Goal: Find specific page/section: Find specific page/section

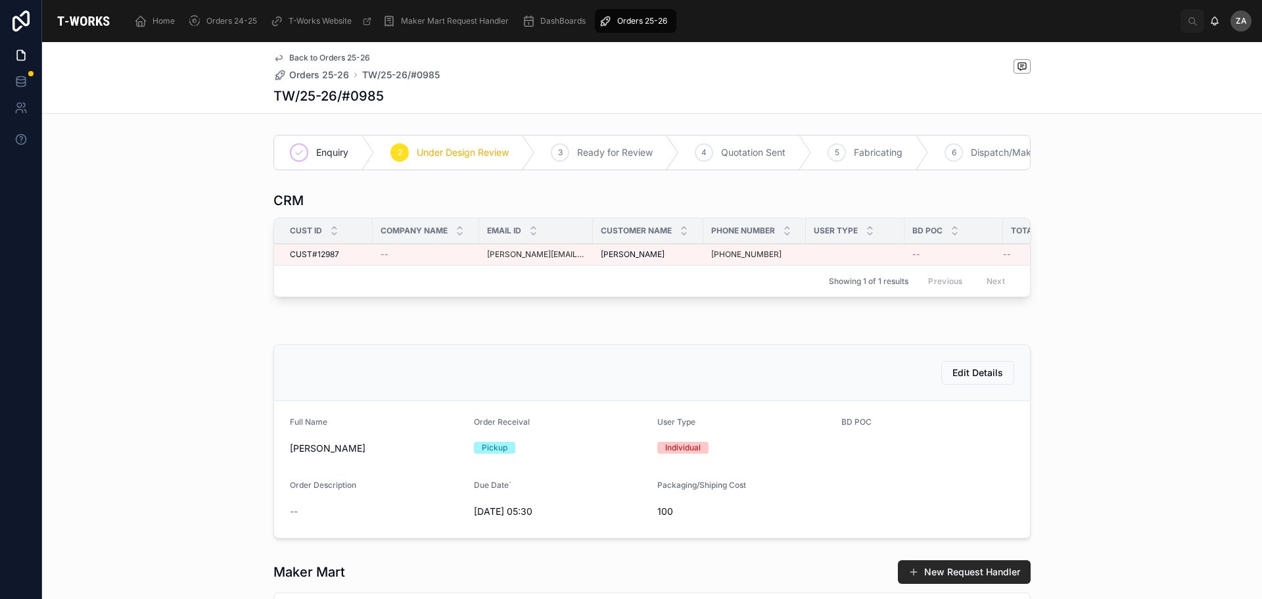
click at [641, 22] on span "Orders 25-26" at bounding box center [642, 21] width 50 height 11
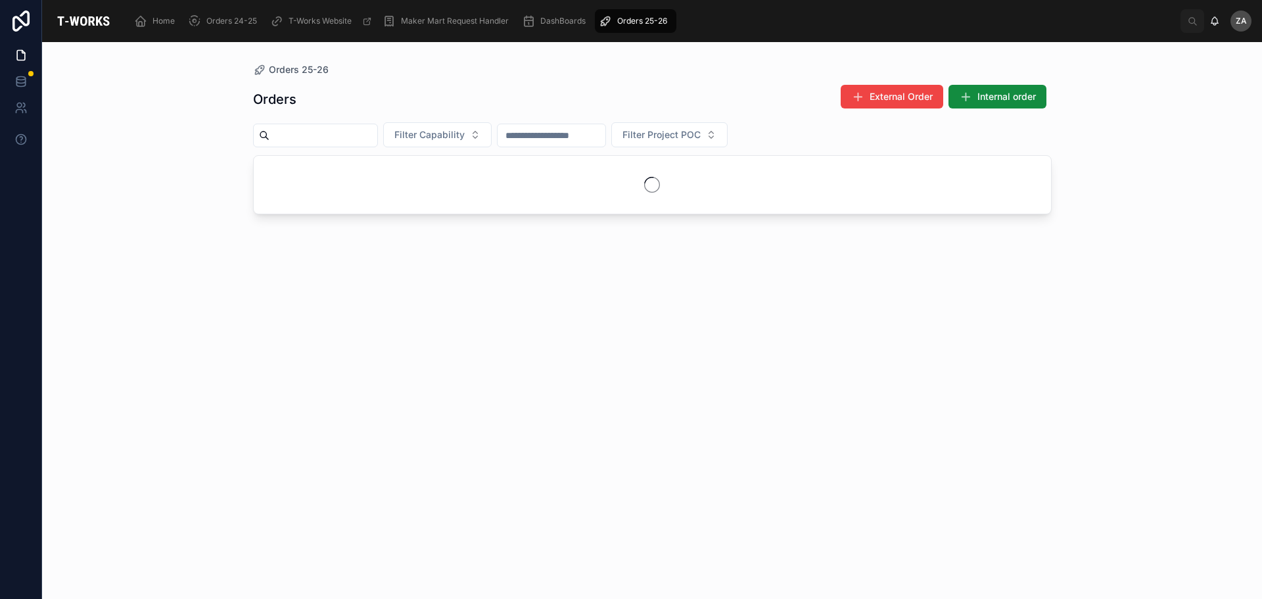
click at [465, 135] on span "Filter Capability" at bounding box center [429, 134] width 70 height 13
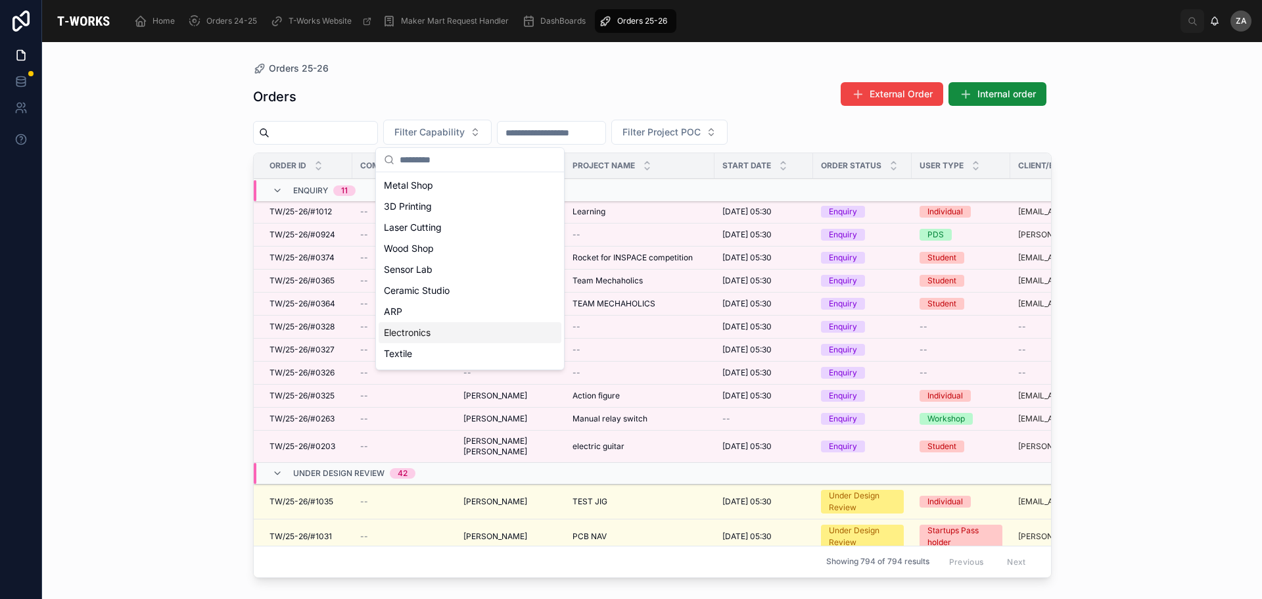
click at [411, 333] on div "Electronics" at bounding box center [470, 332] width 183 height 21
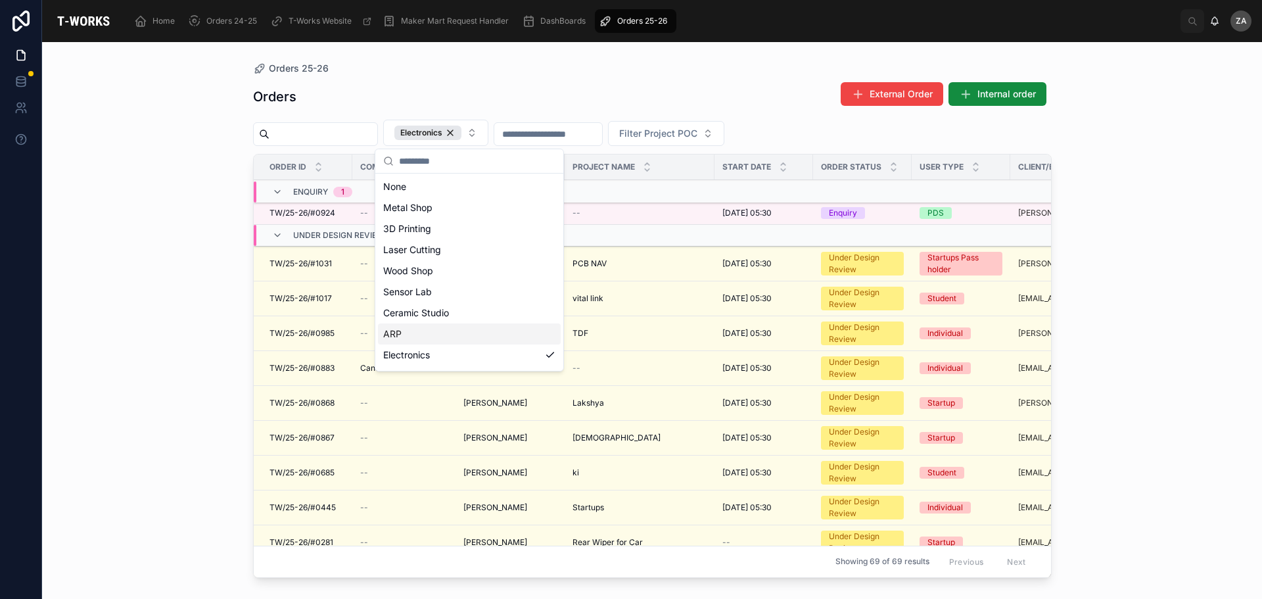
click at [281, 187] on icon at bounding box center [277, 192] width 11 height 11
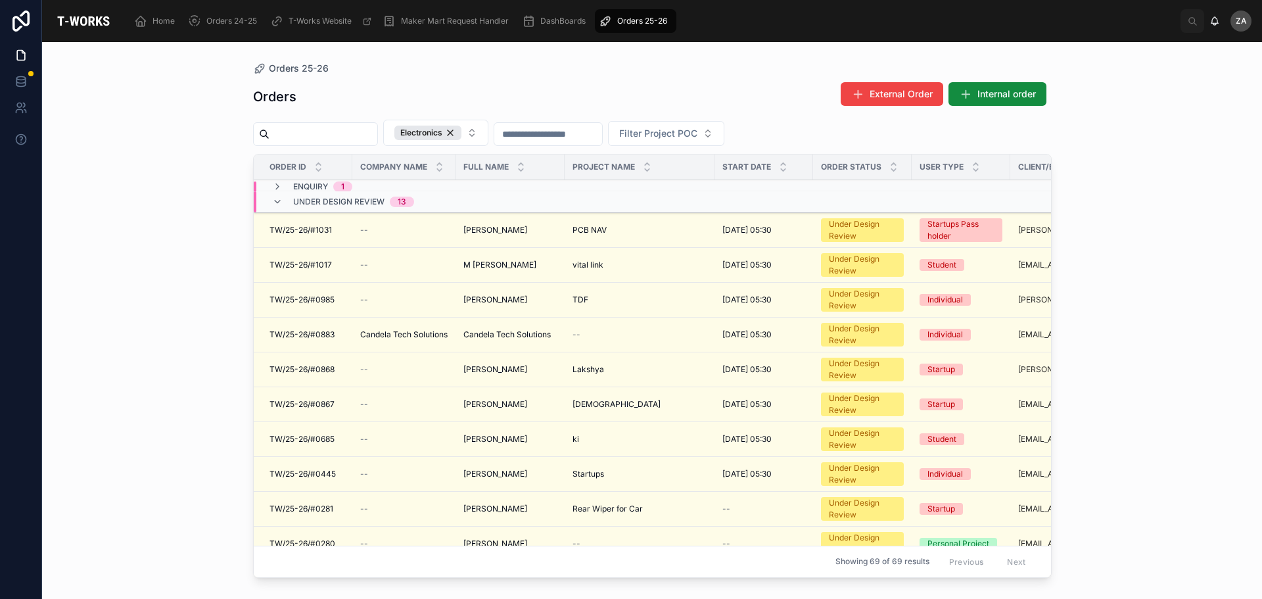
click at [276, 189] on icon at bounding box center [277, 186] width 11 height 11
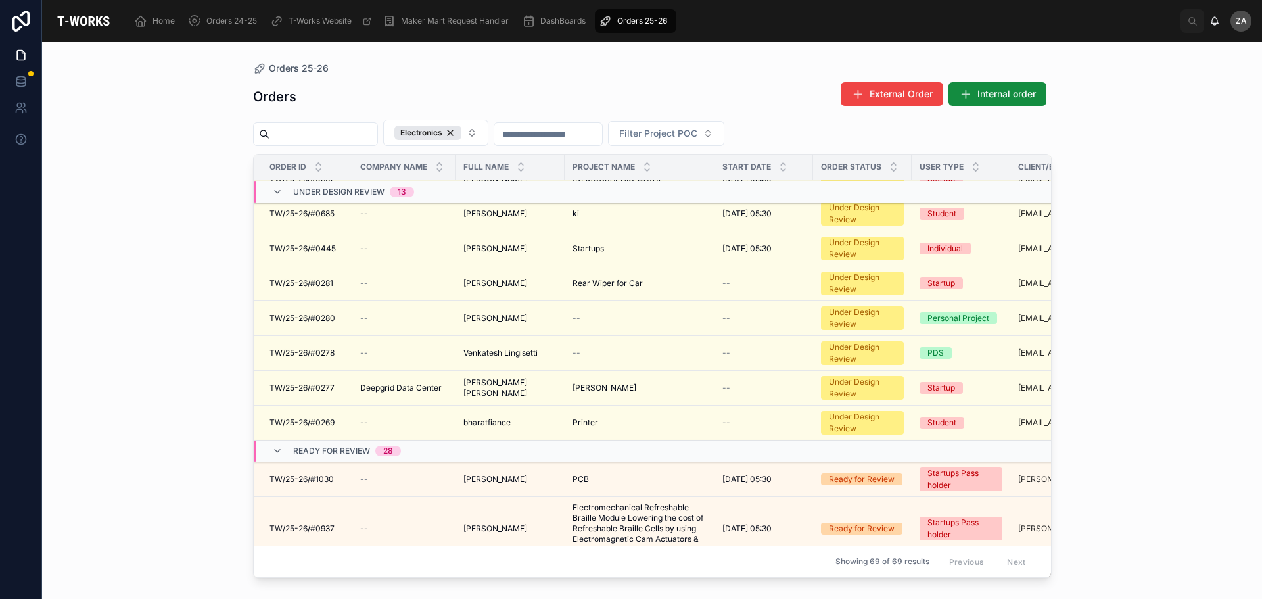
scroll to position [391, 0]
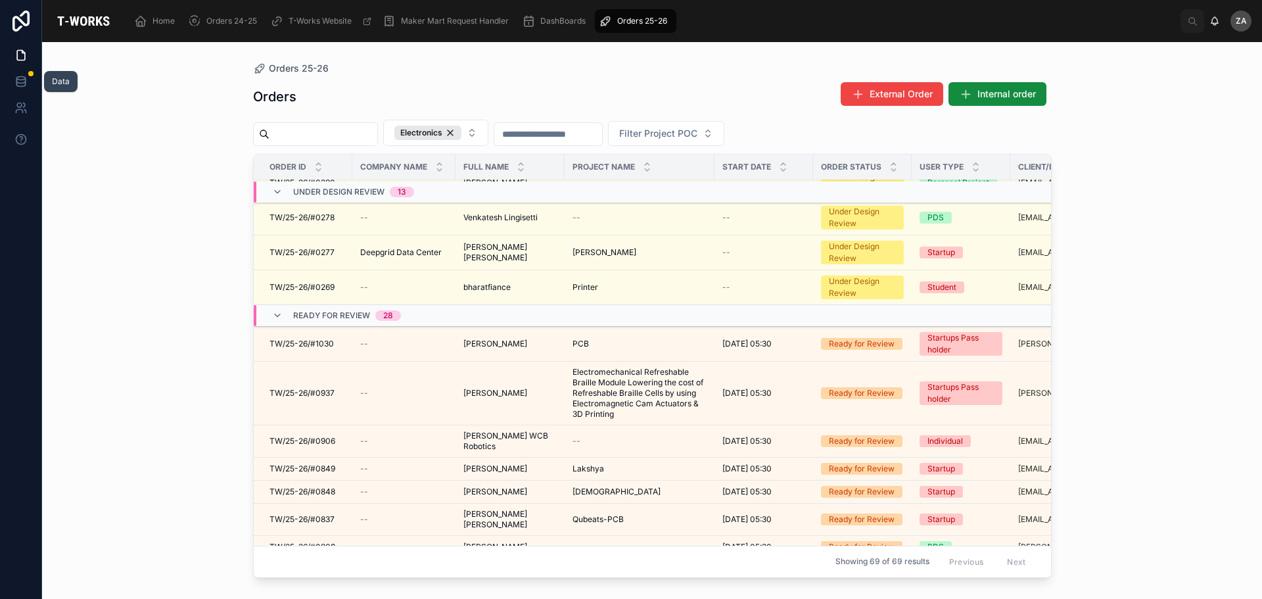
click at [20, 79] on icon at bounding box center [20, 81] width 13 height 13
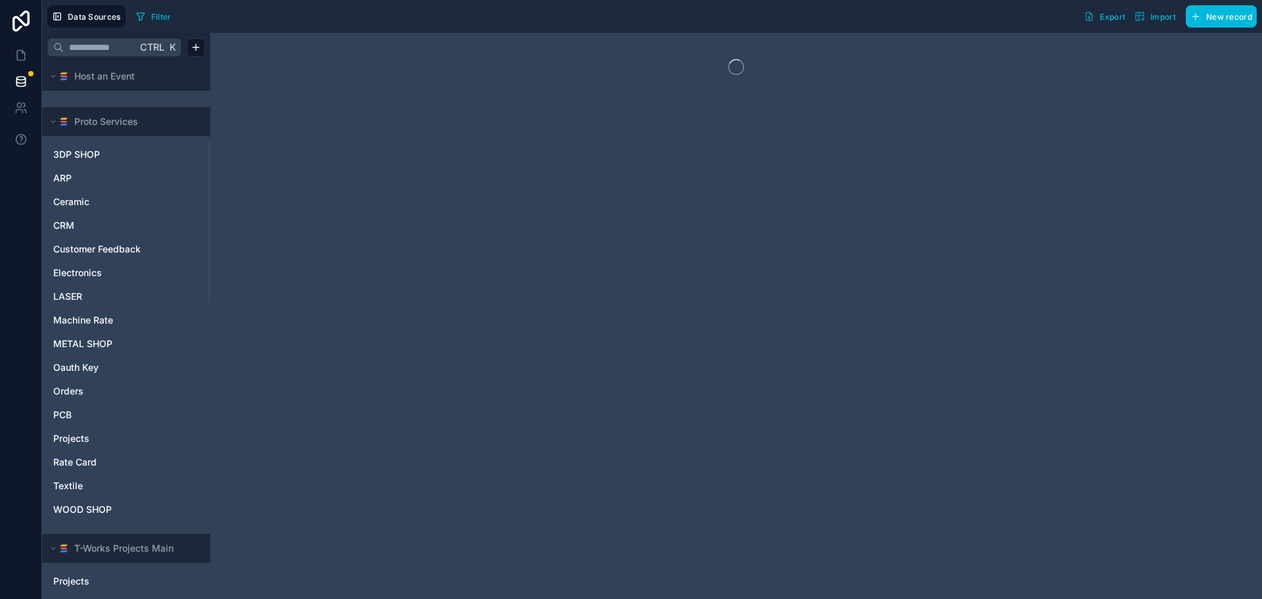
scroll to position [263, 0]
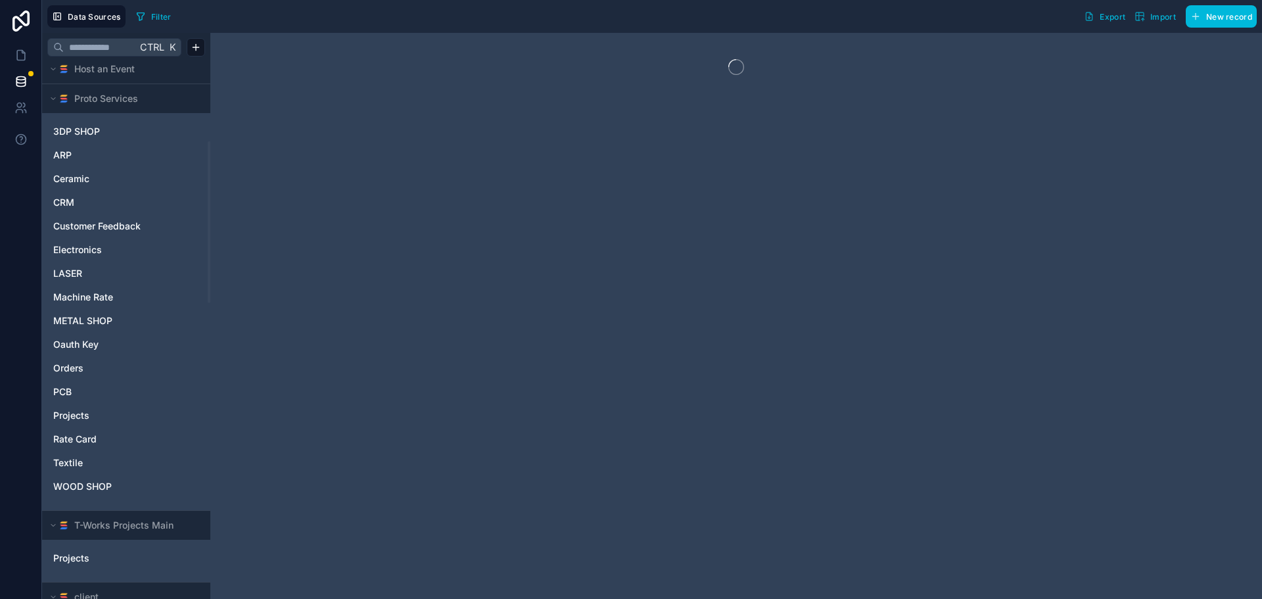
click at [69, 387] on span "PCB" at bounding box center [62, 391] width 18 height 13
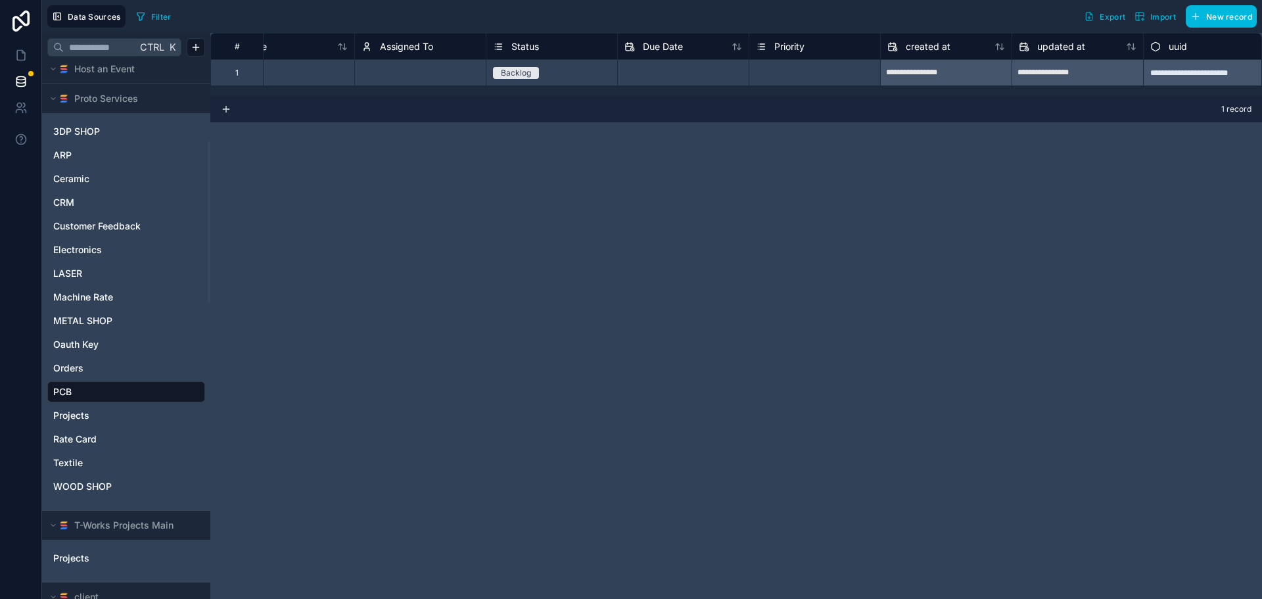
scroll to position [0, 53]
click at [78, 374] on span "Orders" at bounding box center [68, 367] width 30 height 13
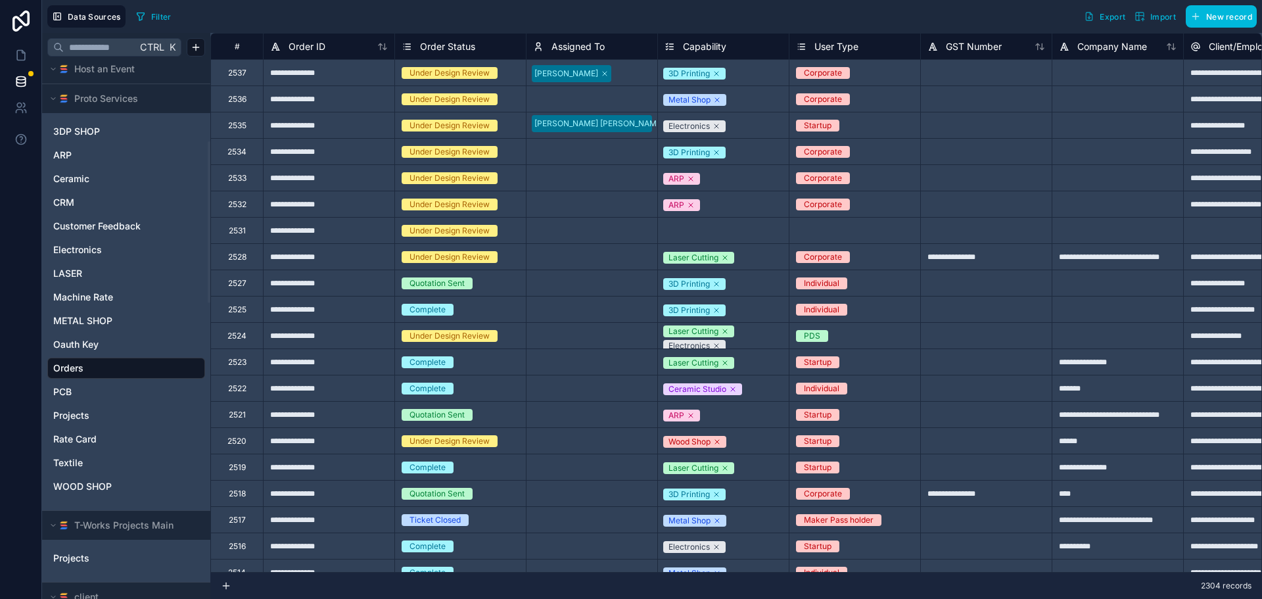
click at [82, 253] on span "Electronics" at bounding box center [77, 249] width 49 height 13
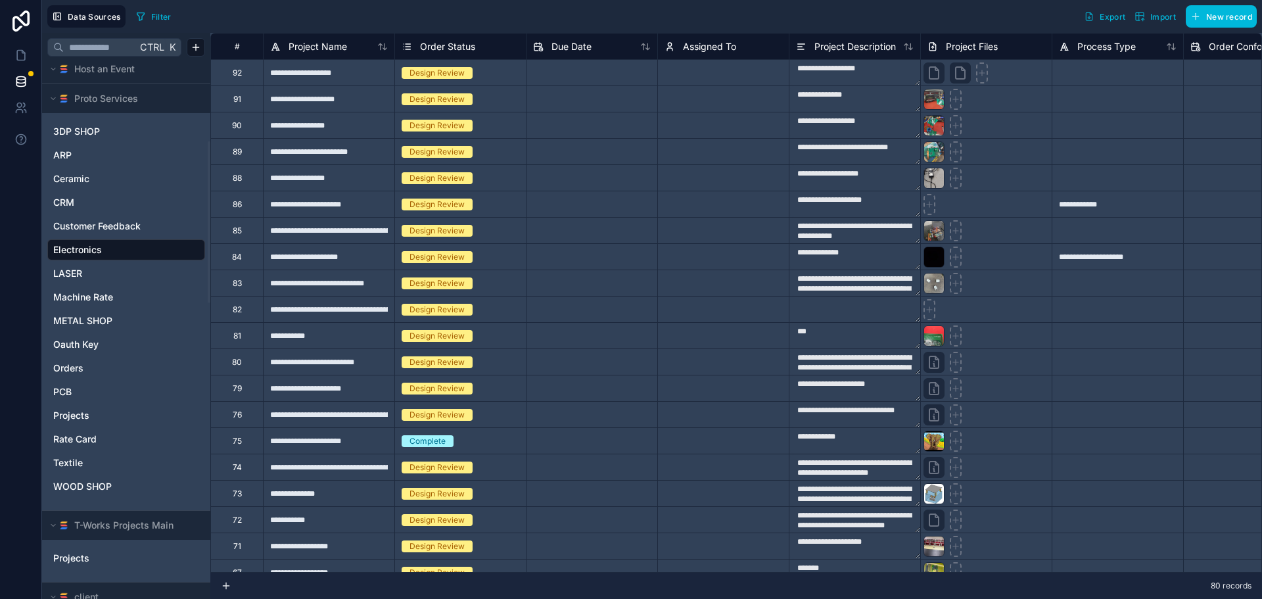
click at [50, 68] on icon at bounding box center [53, 69] width 8 height 8
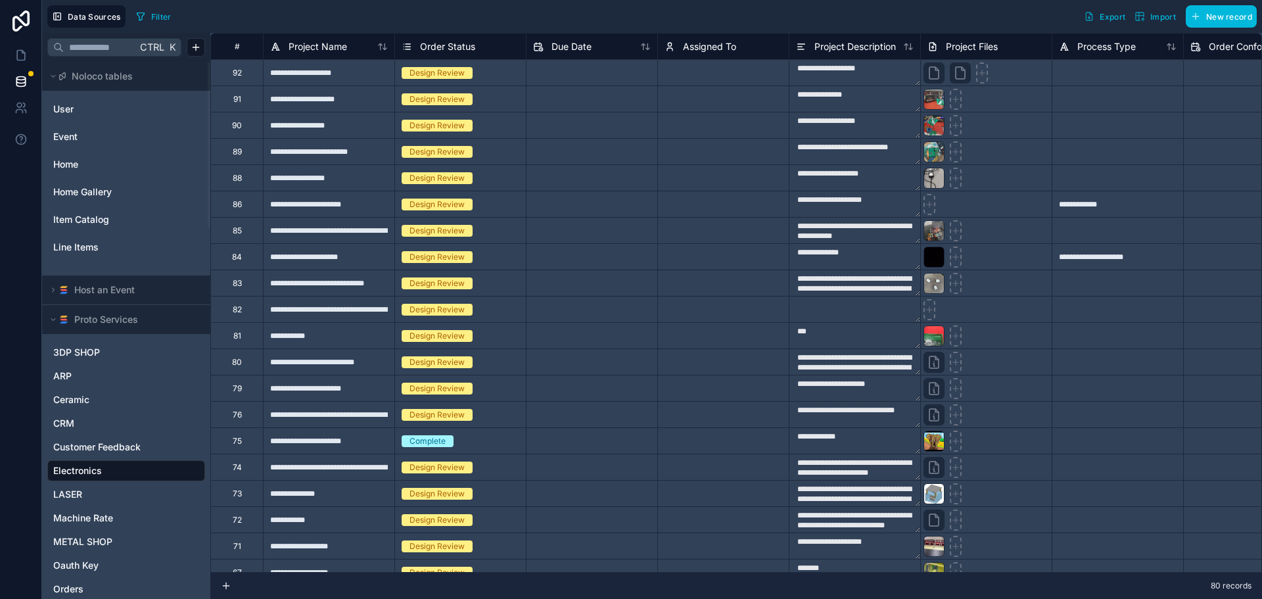
click at [54, 293] on icon at bounding box center [53, 290] width 8 height 8
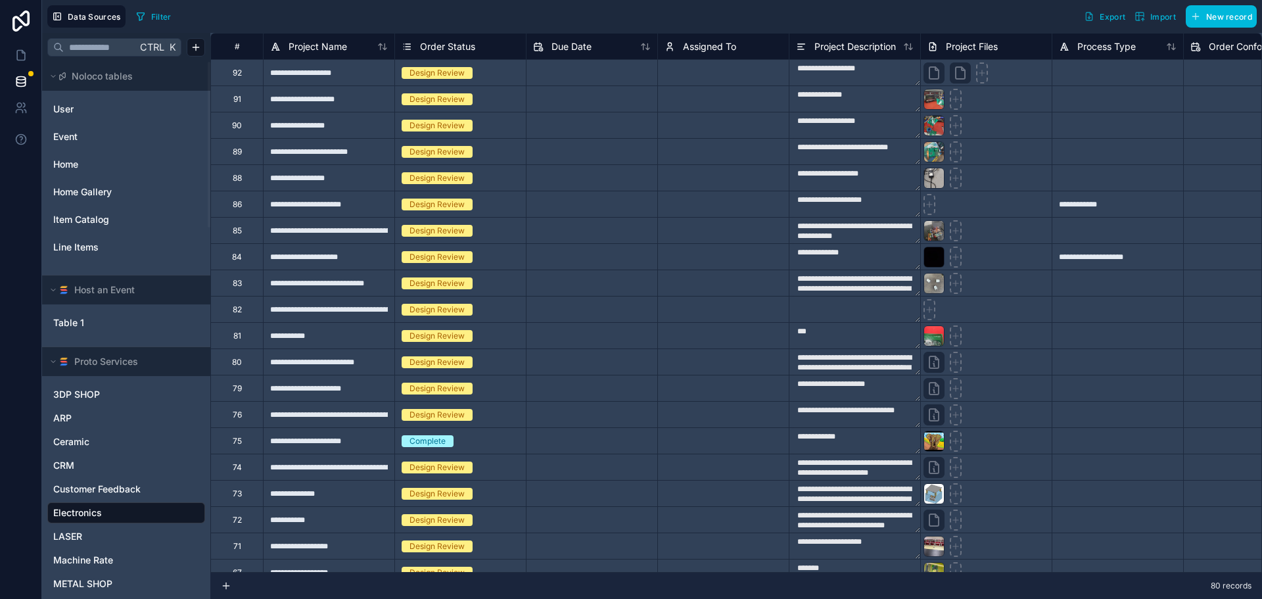
click at [64, 321] on span "Table 1" at bounding box center [68, 322] width 31 height 13
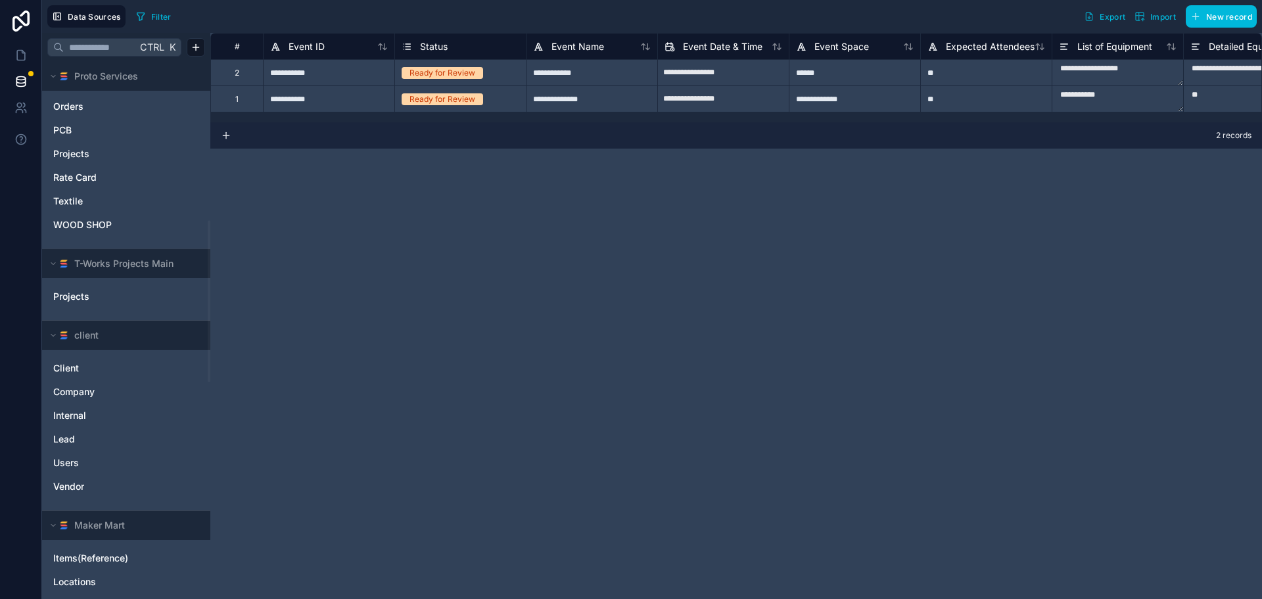
scroll to position [526, 0]
click at [72, 297] on span "Projects" at bounding box center [71, 294] width 36 height 13
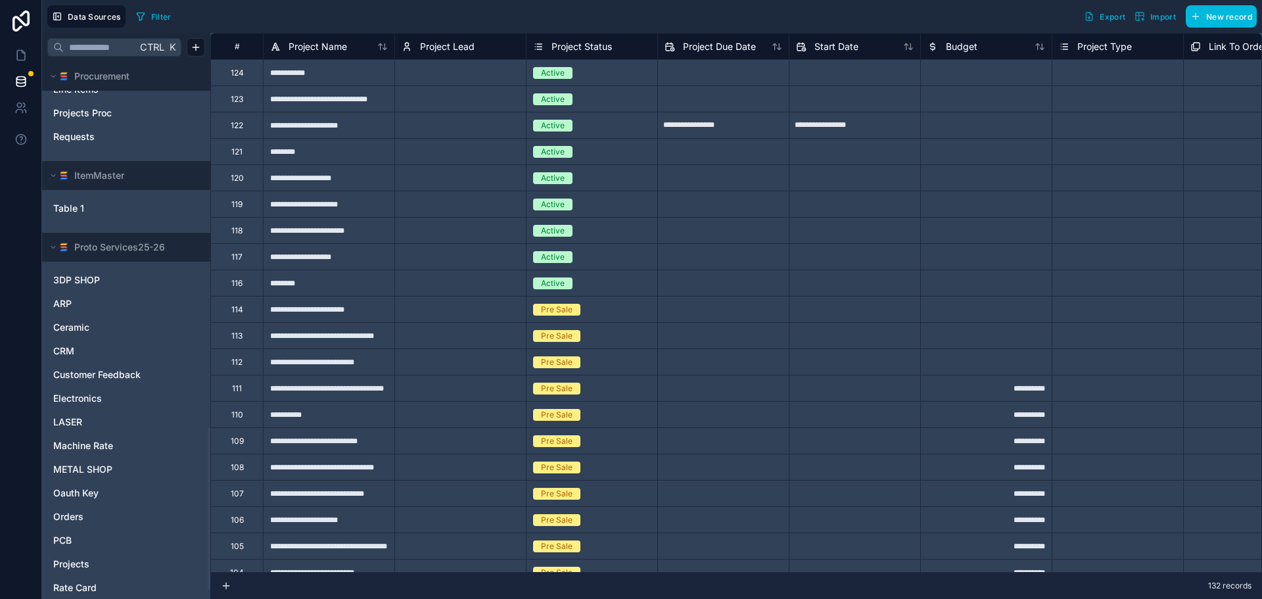
scroll to position [1243, 0]
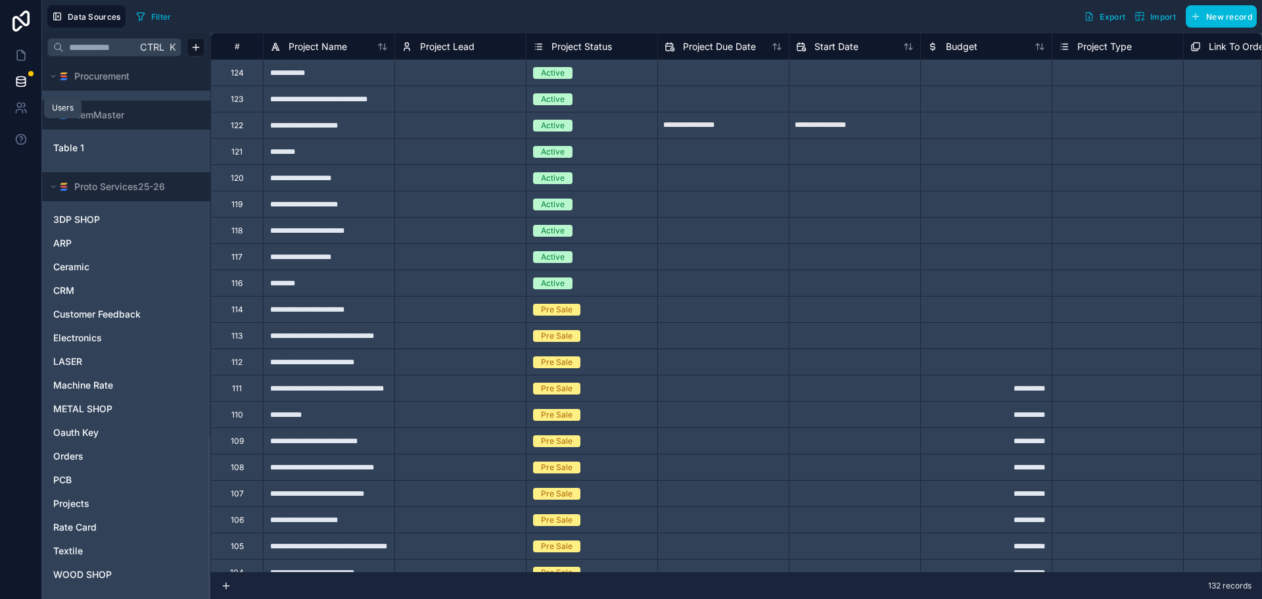
click at [16, 111] on icon at bounding box center [20, 107] width 13 height 13
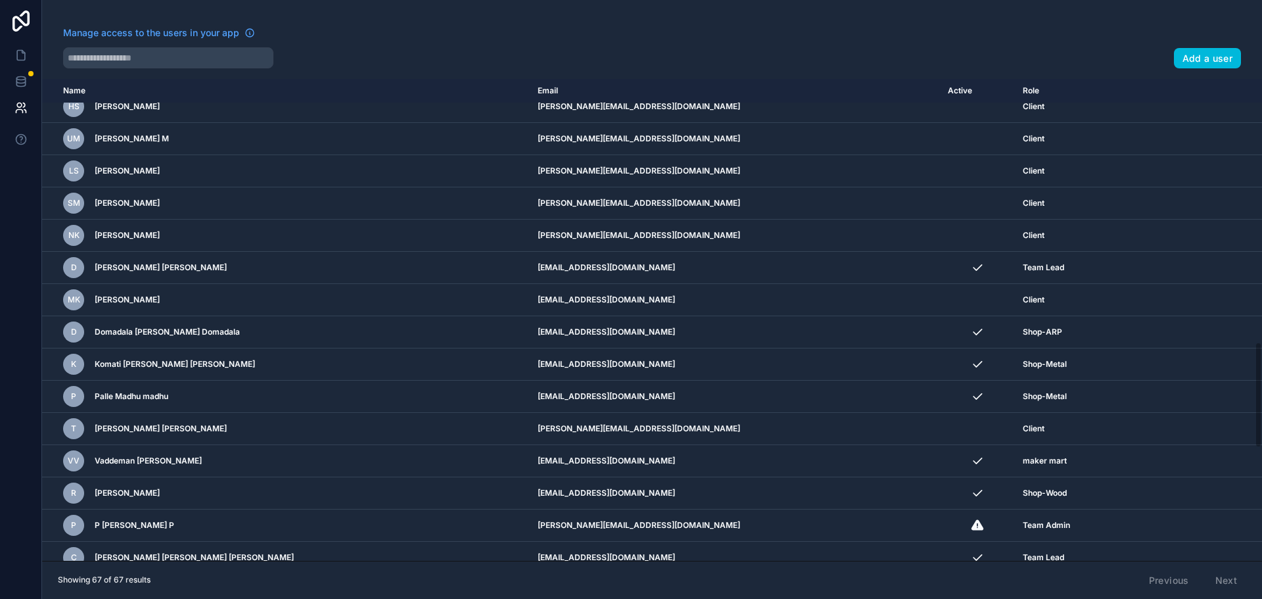
scroll to position [1249, 0]
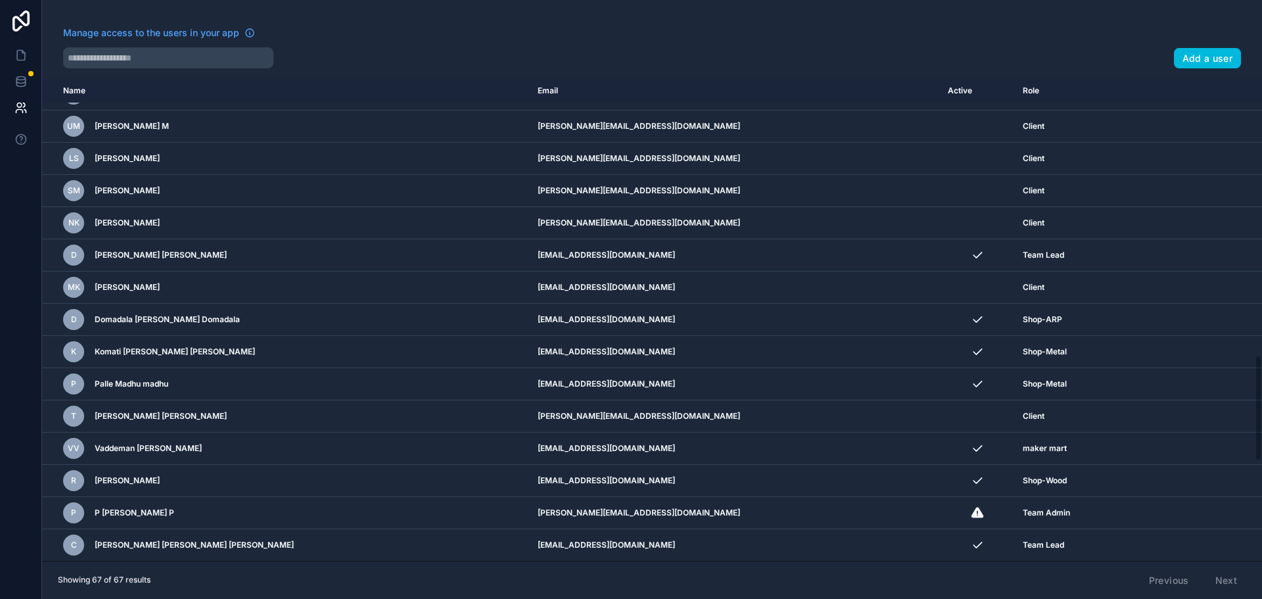
click at [18, 18] on icon at bounding box center [20, 21] width 17 height 21
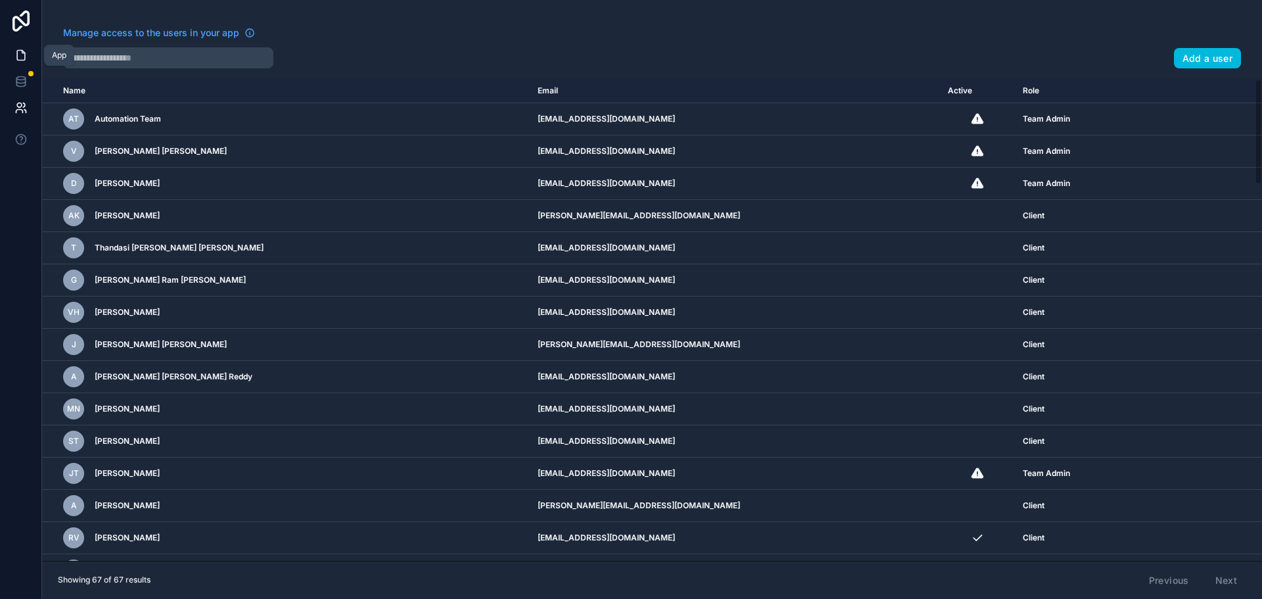
click at [23, 56] on icon at bounding box center [20, 55] width 13 height 13
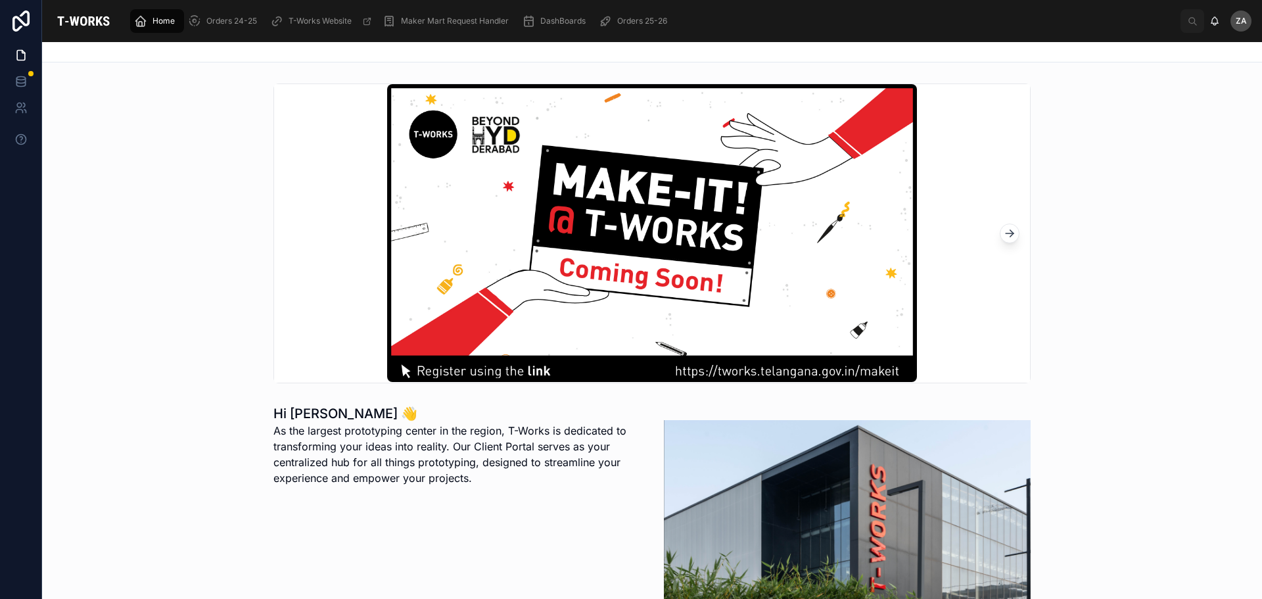
click at [645, 24] on span "Orders 25-26" at bounding box center [642, 21] width 50 height 11
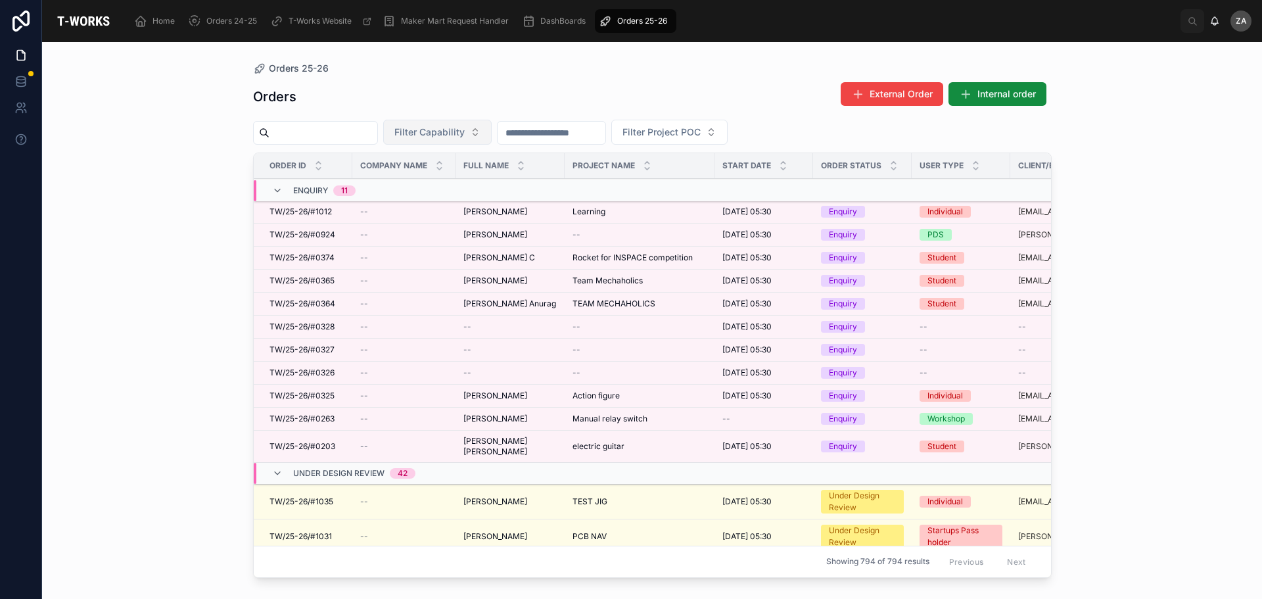
click at [461, 133] on span "Filter Capability" at bounding box center [429, 132] width 70 height 13
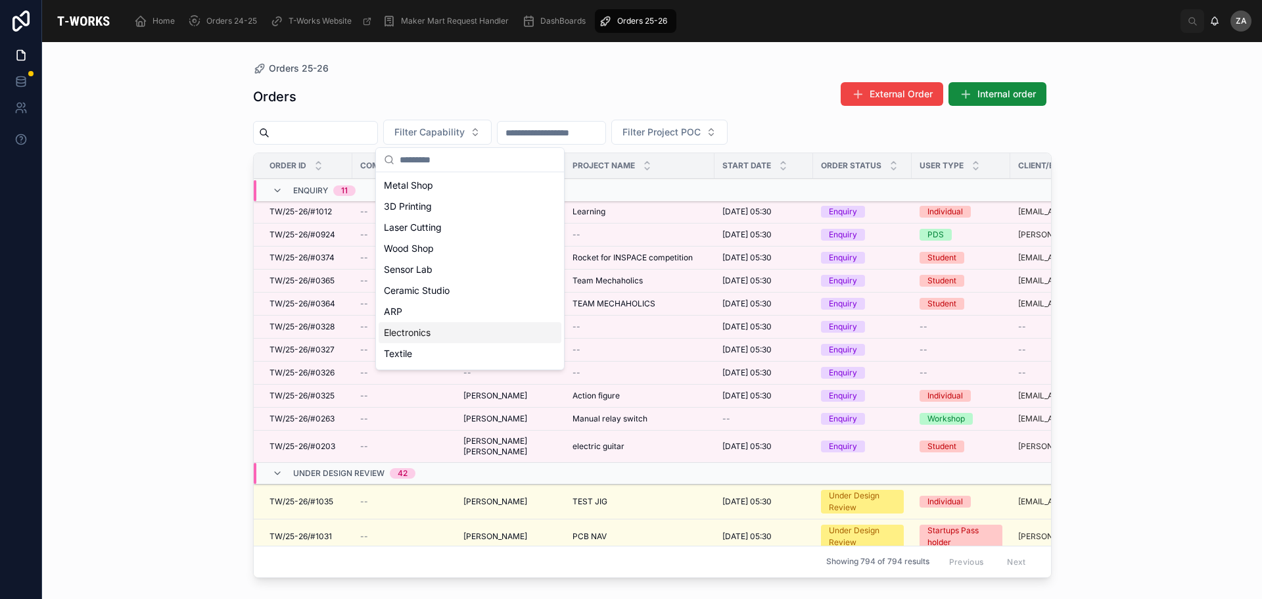
click at [406, 331] on div "Electronics" at bounding box center [470, 332] width 183 height 21
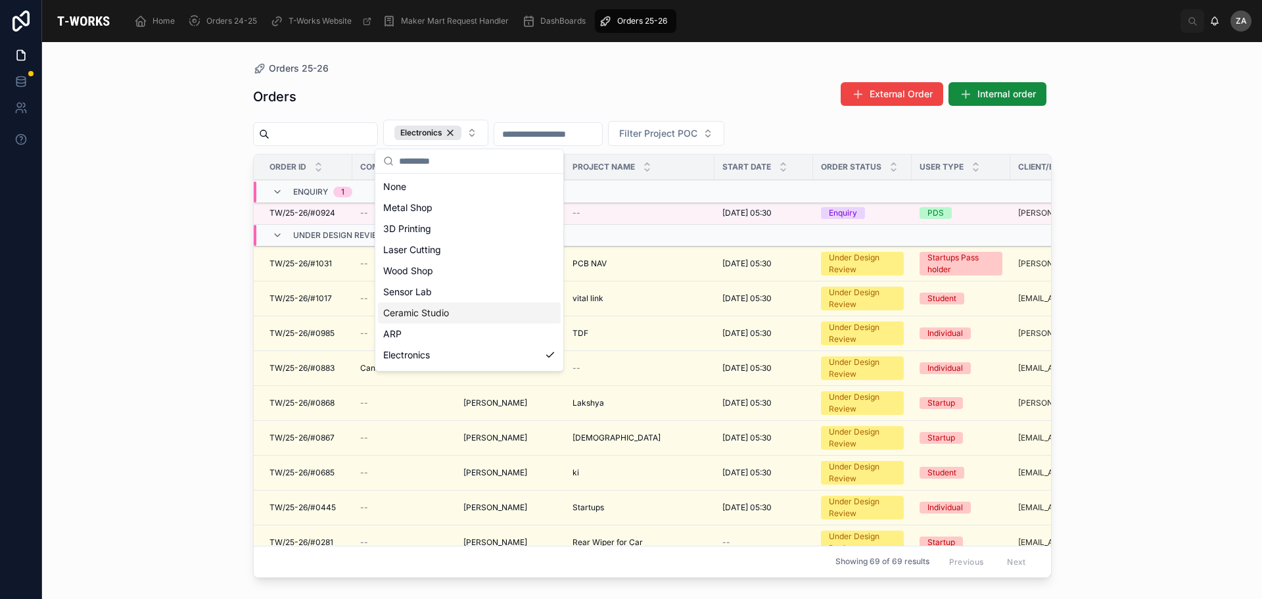
click at [170, 216] on div "Orders 25-26 Orders External Order Internal order Electronics Filter Project PO…" at bounding box center [652, 320] width 1220 height 557
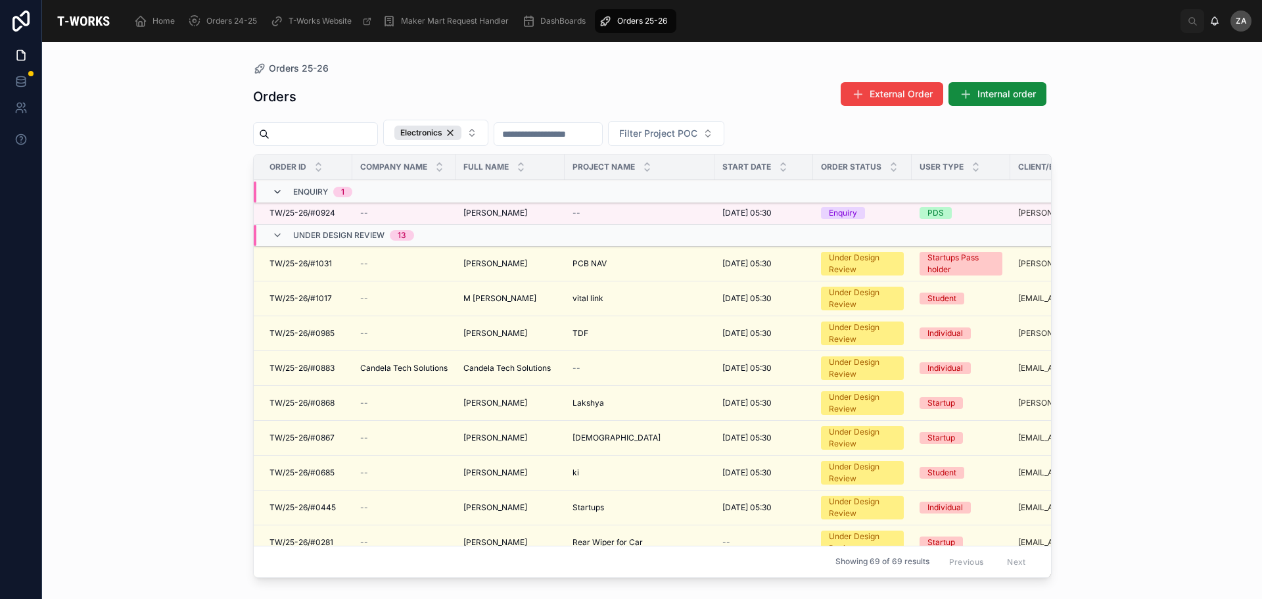
click at [278, 192] on icon at bounding box center [277, 192] width 11 height 11
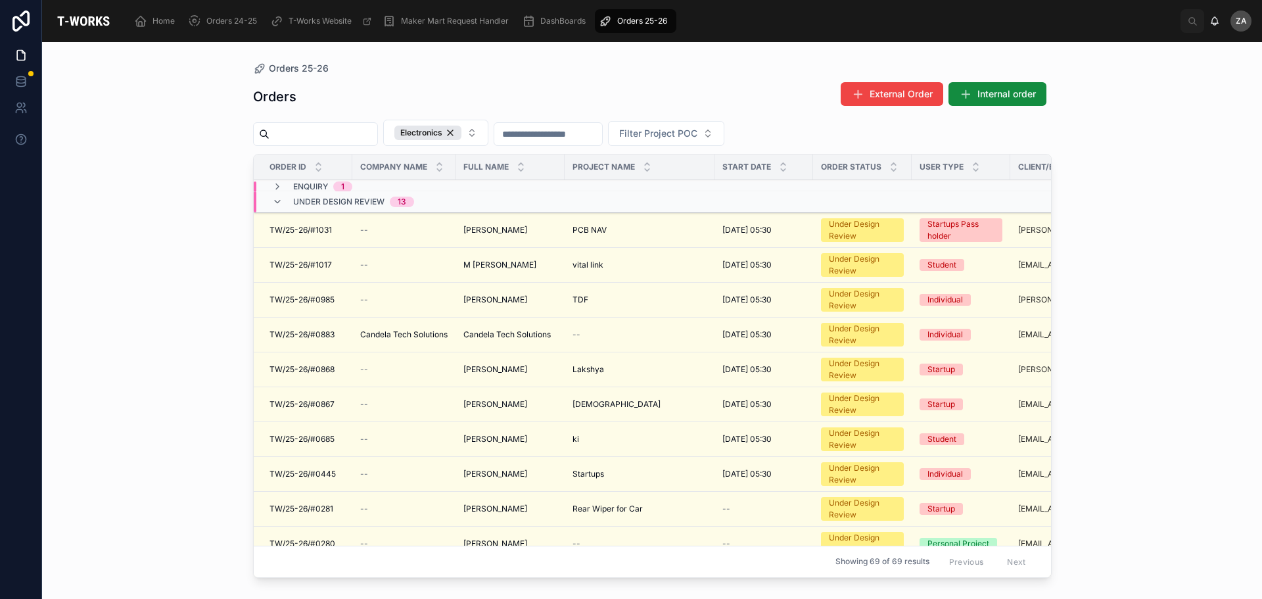
click at [278, 192] on div "Under Design Review 13" at bounding box center [343, 201] width 142 height 21
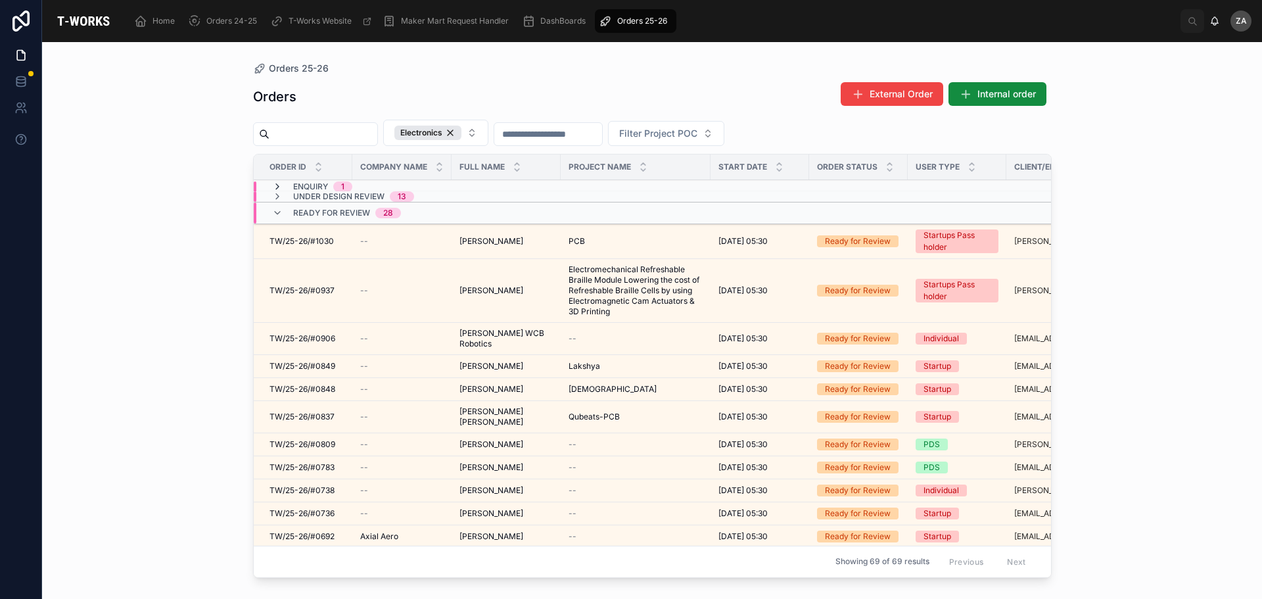
click at [273, 190] on icon at bounding box center [277, 186] width 11 height 11
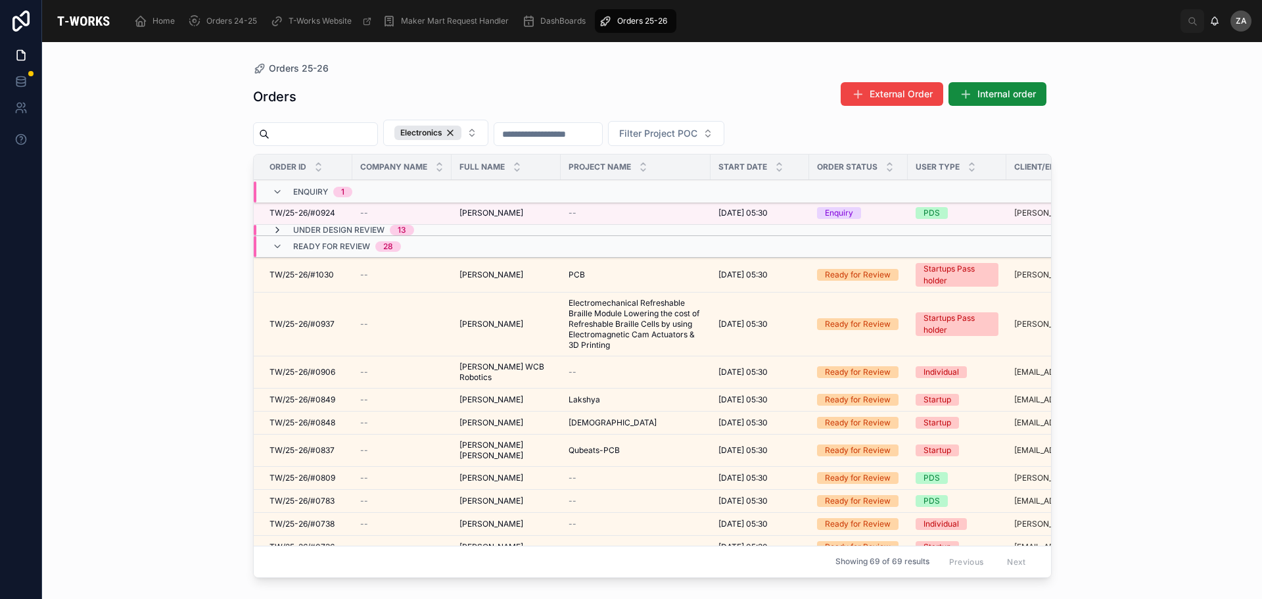
click at [272, 228] on icon at bounding box center [277, 230] width 11 height 11
